Goal: Information Seeking & Learning: Learn about a topic

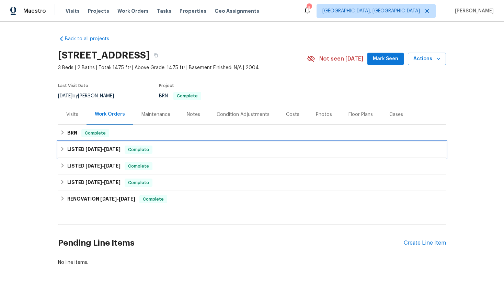
click at [73, 142] on div "LISTED [DATE] - [DATE] Complete" at bounding box center [252, 149] width 388 height 16
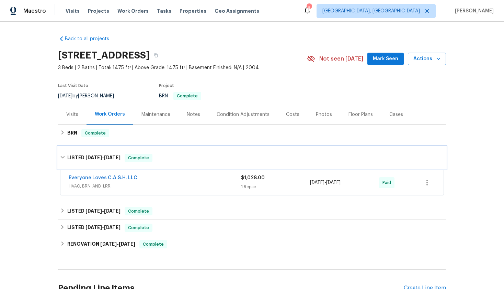
click at [75, 149] on div "LISTED [DATE] - [DATE] Complete" at bounding box center [252, 158] width 388 height 22
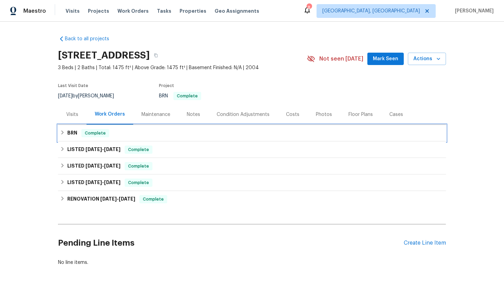
click at [77, 137] on h6 "BRN" at bounding box center [72, 133] width 10 height 8
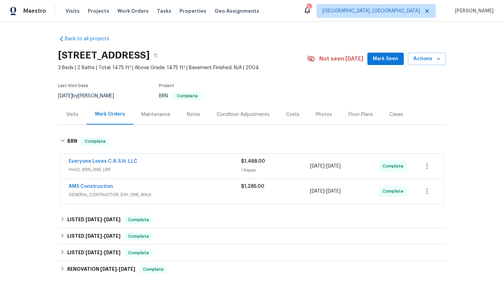
click at [117, 186] on div "AMS Construction" at bounding box center [155, 187] width 173 height 8
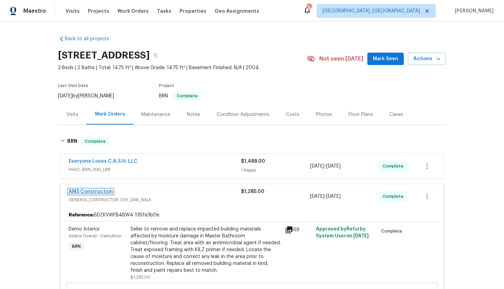
click at [100, 191] on link "AMS Construction" at bounding box center [91, 191] width 44 height 5
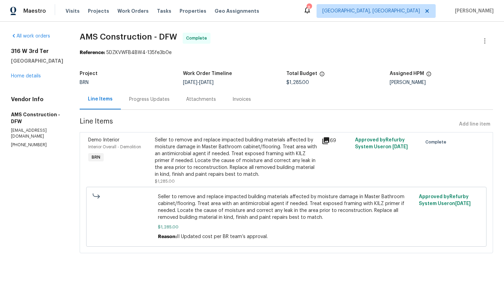
click at [324, 141] on icon at bounding box center [326, 140] width 8 height 8
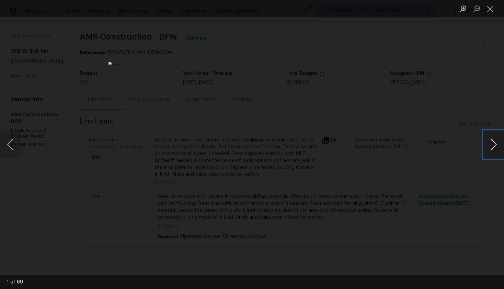
click at [490, 146] on button "Next image" at bounding box center [494, 144] width 21 height 27
click at [493, 145] on button "Next image" at bounding box center [494, 144] width 21 height 27
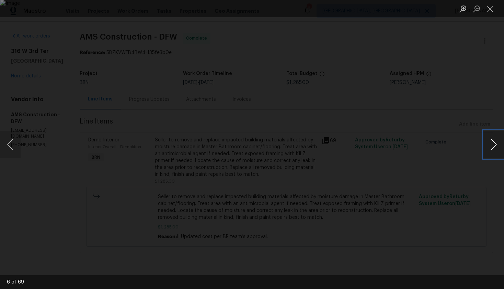
click at [493, 145] on button "Next image" at bounding box center [494, 144] width 21 height 27
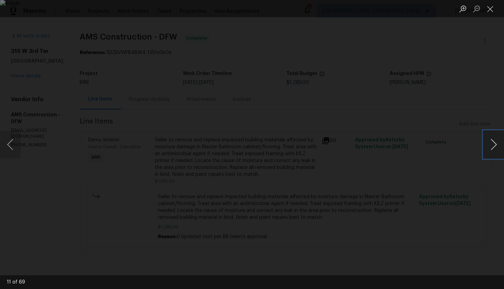
click at [493, 145] on button "Next image" at bounding box center [494, 144] width 21 height 27
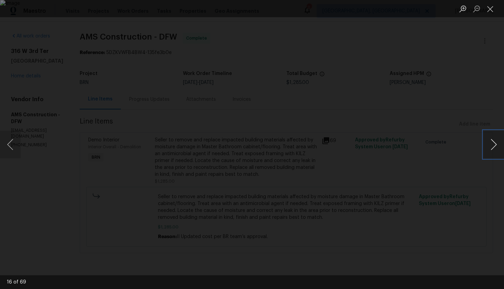
click at [493, 145] on button "Next image" at bounding box center [494, 144] width 21 height 27
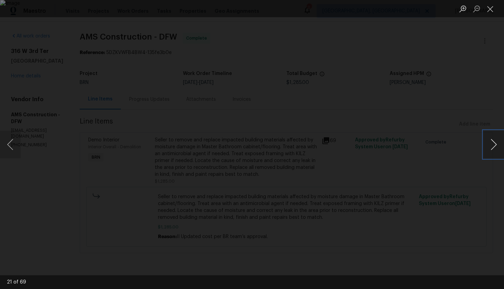
click at [493, 145] on button "Next image" at bounding box center [494, 144] width 21 height 27
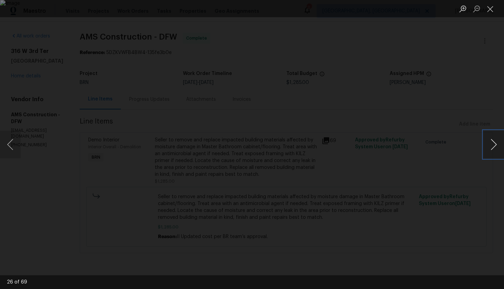
click at [493, 145] on button "Next image" at bounding box center [494, 144] width 21 height 27
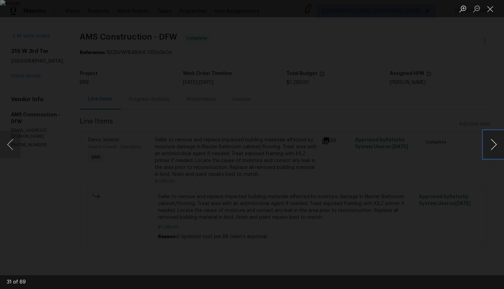
click at [493, 145] on button "Next image" at bounding box center [494, 144] width 21 height 27
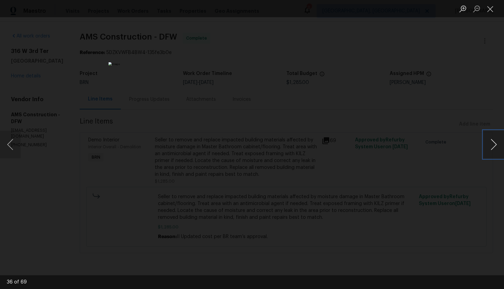
click at [493, 145] on button "Next image" at bounding box center [494, 144] width 21 height 27
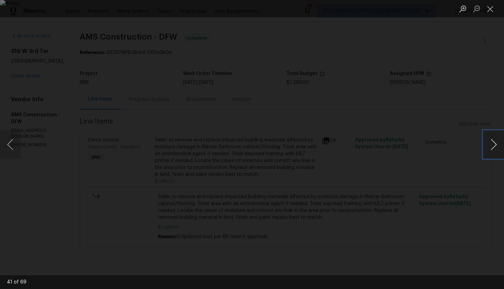
click at [493, 145] on button "Next image" at bounding box center [494, 144] width 21 height 27
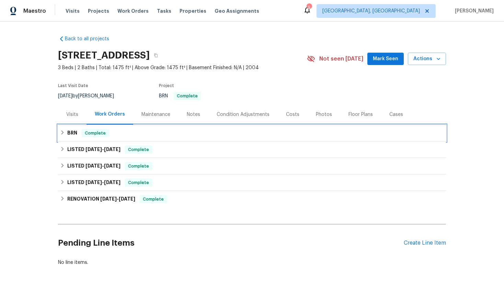
click at [66, 137] on div "BRN Complete" at bounding box center [252, 133] width 384 height 8
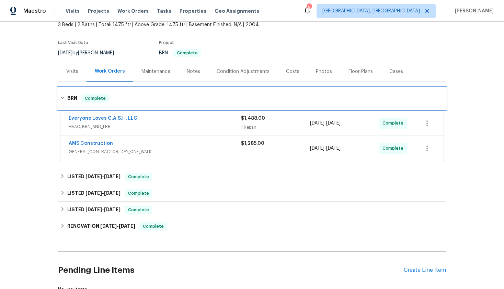
scroll to position [43, 0]
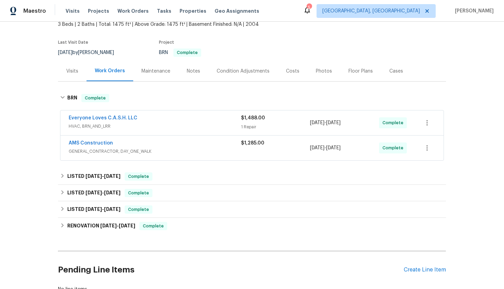
click at [114, 137] on div "AMS Construction GENERAL_CONTRACTOR, DAY_ONE_WALK $1,285.00 8/1/2025 - 8/15/202…" at bounding box center [251, 147] width 383 height 25
click at [98, 138] on div "AMS Construction GENERAL_CONTRACTOR, DAY_ONE_WALK $1,285.00 8/1/2025 - 8/15/202…" at bounding box center [251, 147] width 383 height 25
click at [96, 141] on link "AMS Construction" at bounding box center [91, 143] width 44 height 5
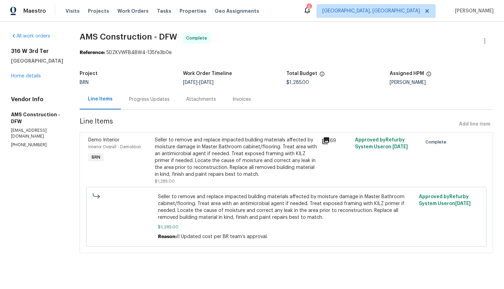
click at [325, 143] on icon at bounding box center [326, 140] width 7 height 7
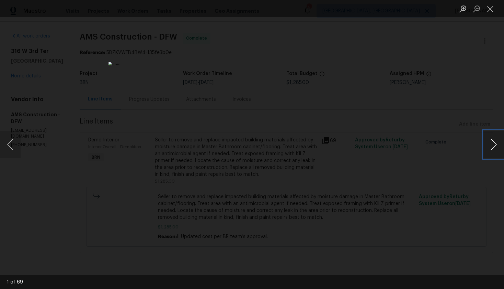
click at [493, 151] on button "Next image" at bounding box center [494, 144] width 21 height 27
click at [494, 151] on button "Next image" at bounding box center [494, 144] width 21 height 27
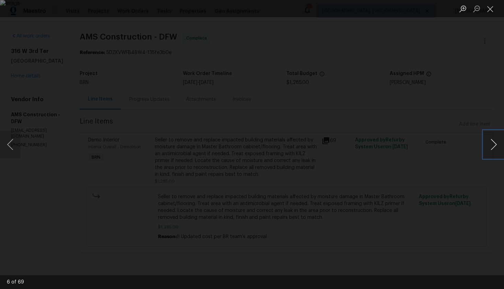
click at [494, 151] on button "Next image" at bounding box center [494, 144] width 21 height 27
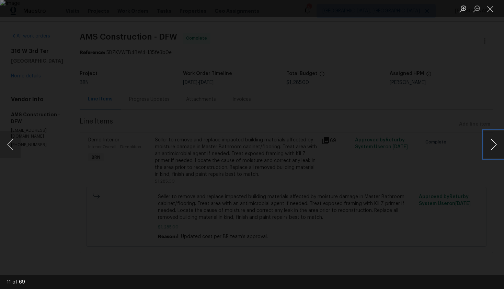
click at [494, 151] on button "Next image" at bounding box center [494, 144] width 21 height 27
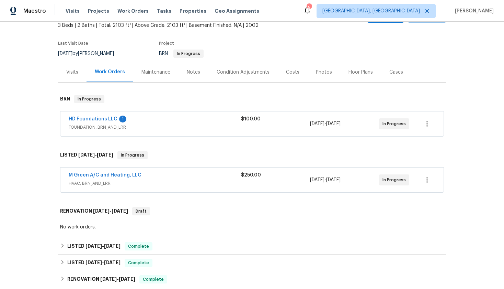
scroll to position [43, 0]
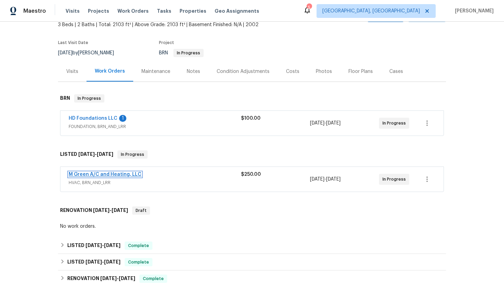
click at [104, 172] on link "M Green A/C and Heating, LLC" at bounding box center [105, 174] width 73 height 5
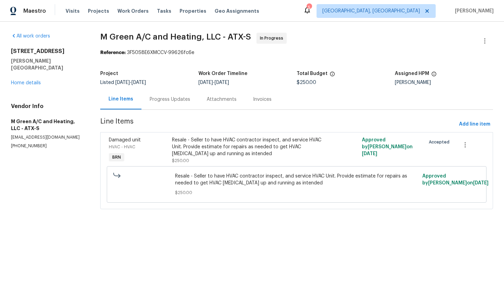
click at [180, 103] on div "Progress Updates" at bounding box center [170, 99] width 57 height 20
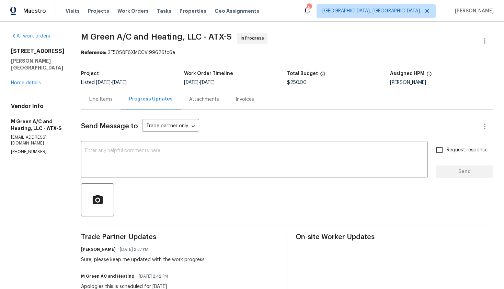
scroll to position [0, 0]
click at [109, 99] on div "Line Items" at bounding box center [100, 99] width 23 height 7
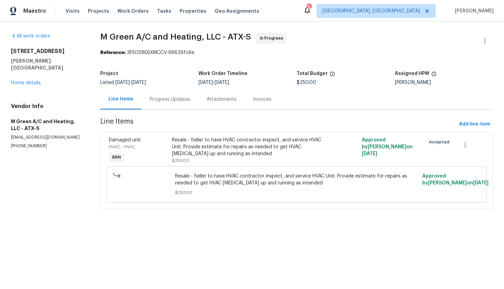
click at [27, 80] on div "All work orders 126 Waterlily Way Hutto, TX 78634 Home details Vendor Info M Gr…" at bounding box center [47, 91] width 73 height 116
click at [25, 80] on link "Home details" at bounding box center [26, 82] width 30 height 5
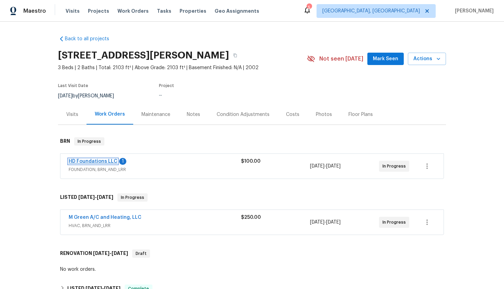
click at [102, 159] on link "HD Foundations LLC" at bounding box center [93, 161] width 49 height 5
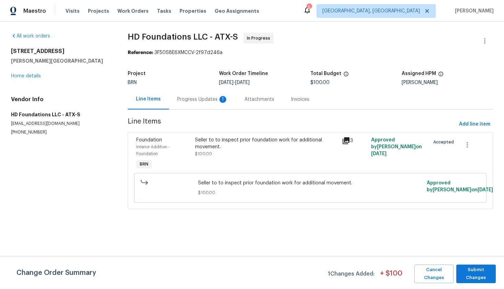
click at [187, 98] on div "Progress Updates 1" at bounding box center [202, 99] width 51 height 7
